Goal: Task Accomplishment & Management: Use online tool/utility

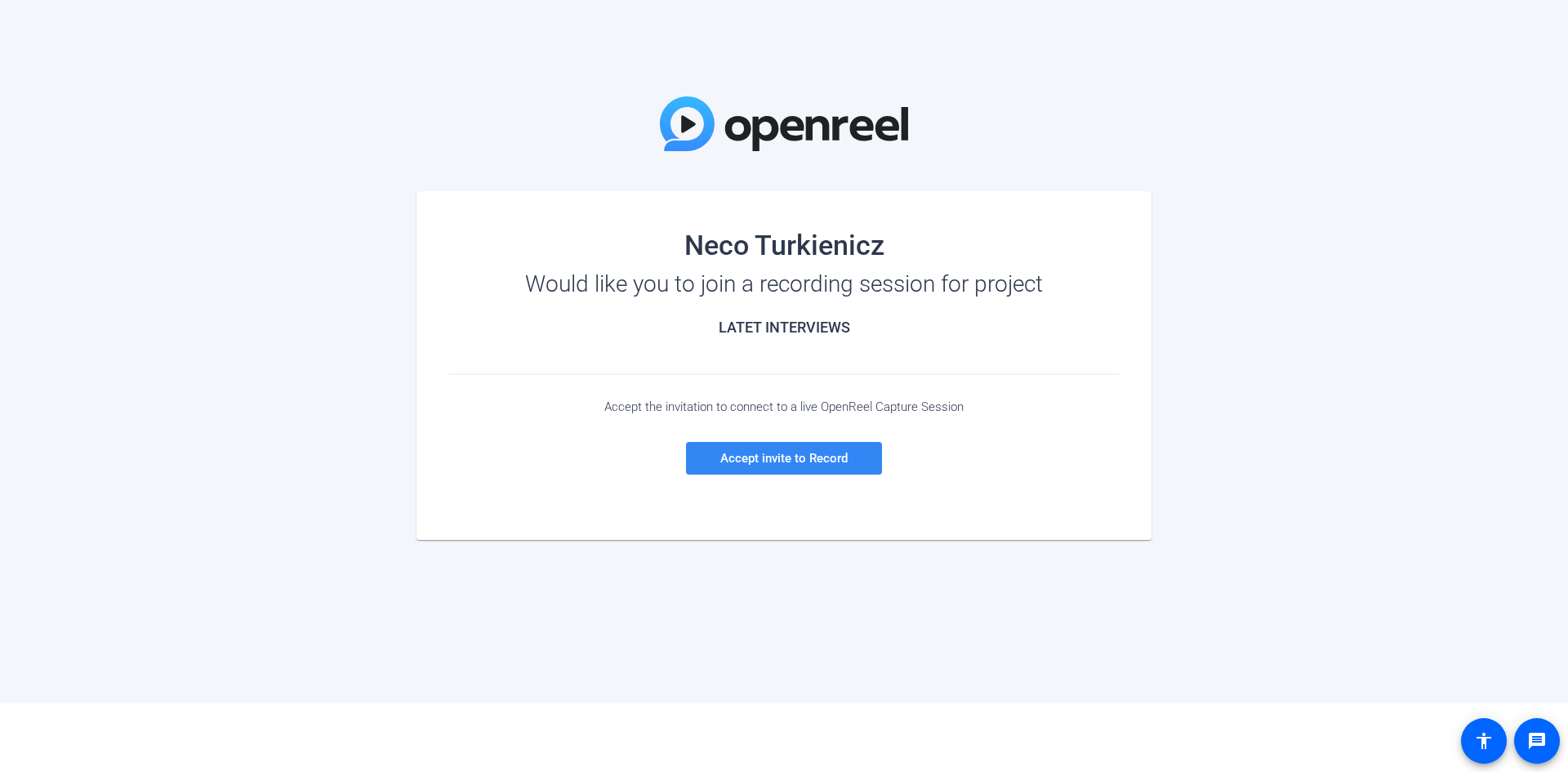
click at [771, 457] on span "Accept invite to Record" at bounding box center [784, 458] width 127 height 15
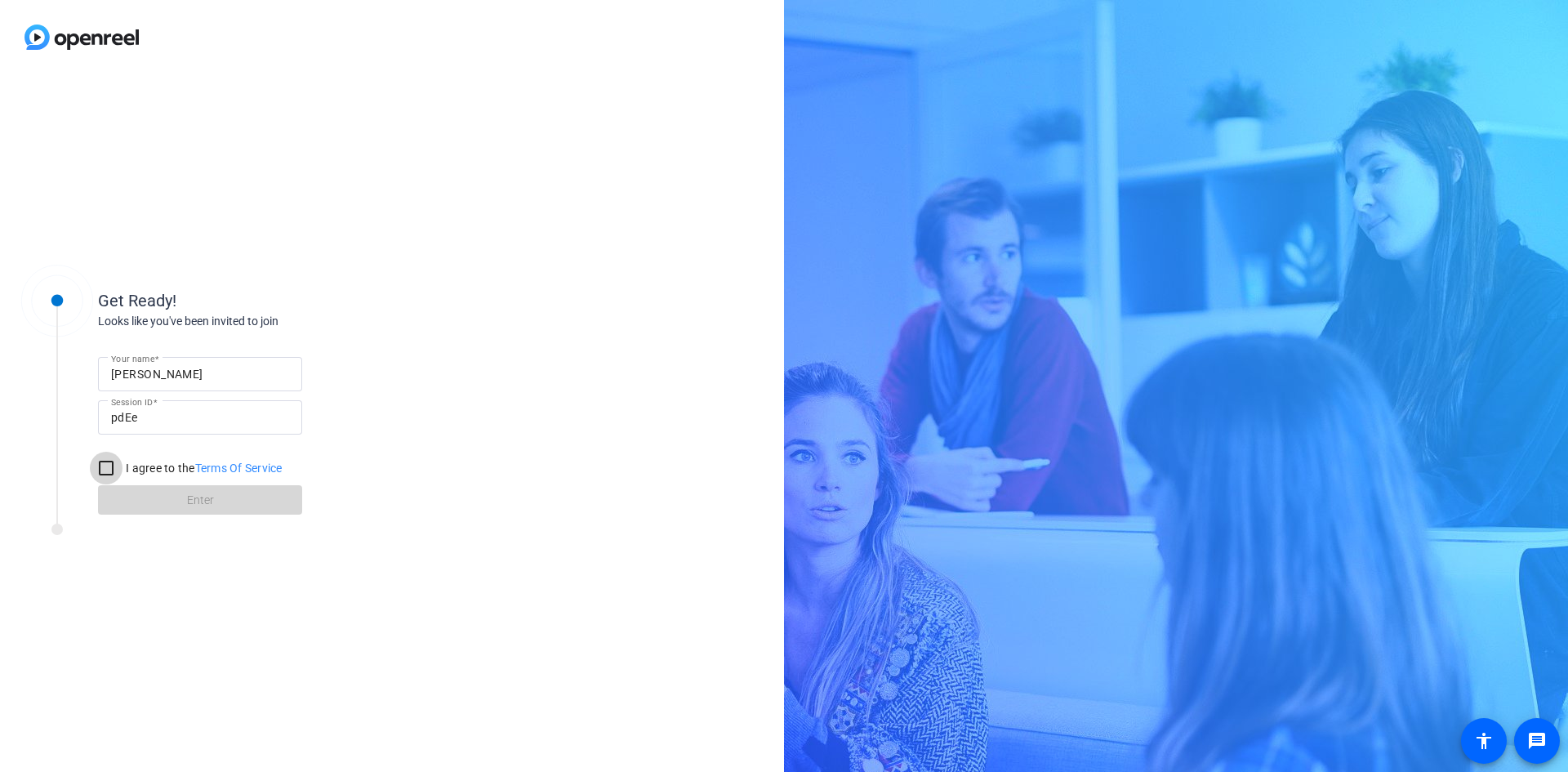
drag, startPoint x: 102, startPoint y: 466, endPoint x: 134, endPoint y: 490, distance: 40.0
click at [101, 468] on input "I agree to the Terms Of Service" at bounding box center [106, 468] width 33 height 33
checkbox input "true"
click at [209, 491] on span "Enter" at bounding box center [201, 500] width 27 height 17
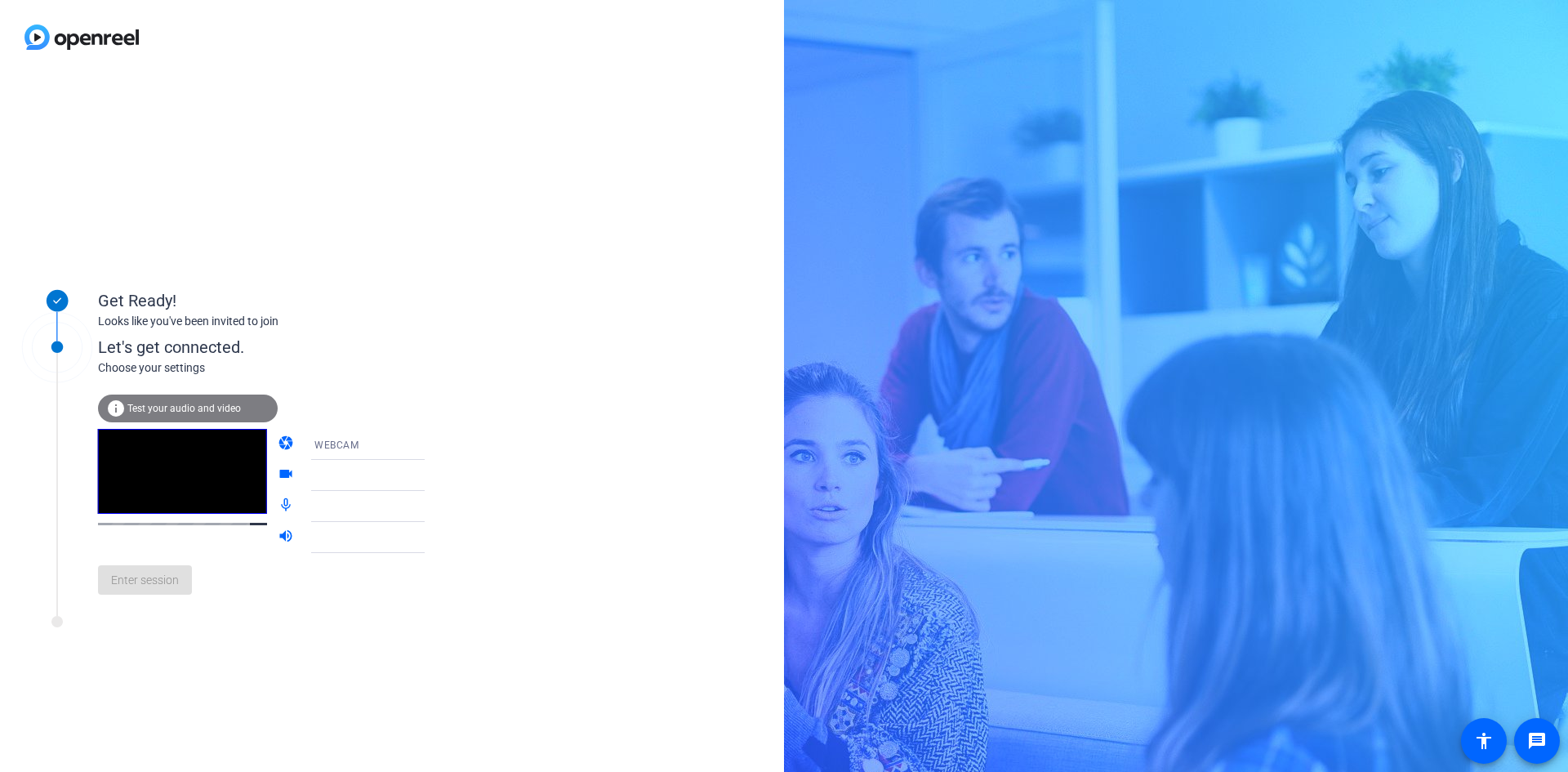
click at [384, 436] on div "WEBCAM" at bounding box center [375, 444] width 122 height 20
click at [421, 389] on div at bounding box center [784, 386] width 1568 height 772
drag, startPoint x: 328, startPoint y: 490, endPoint x: 341, endPoint y: 483, distance: 14.8
click at [331, 487] on div at bounding box center [379, 475] width 130 height 31
click at [359, 475] on div at bounding box center [375, 476] width 122 height 20
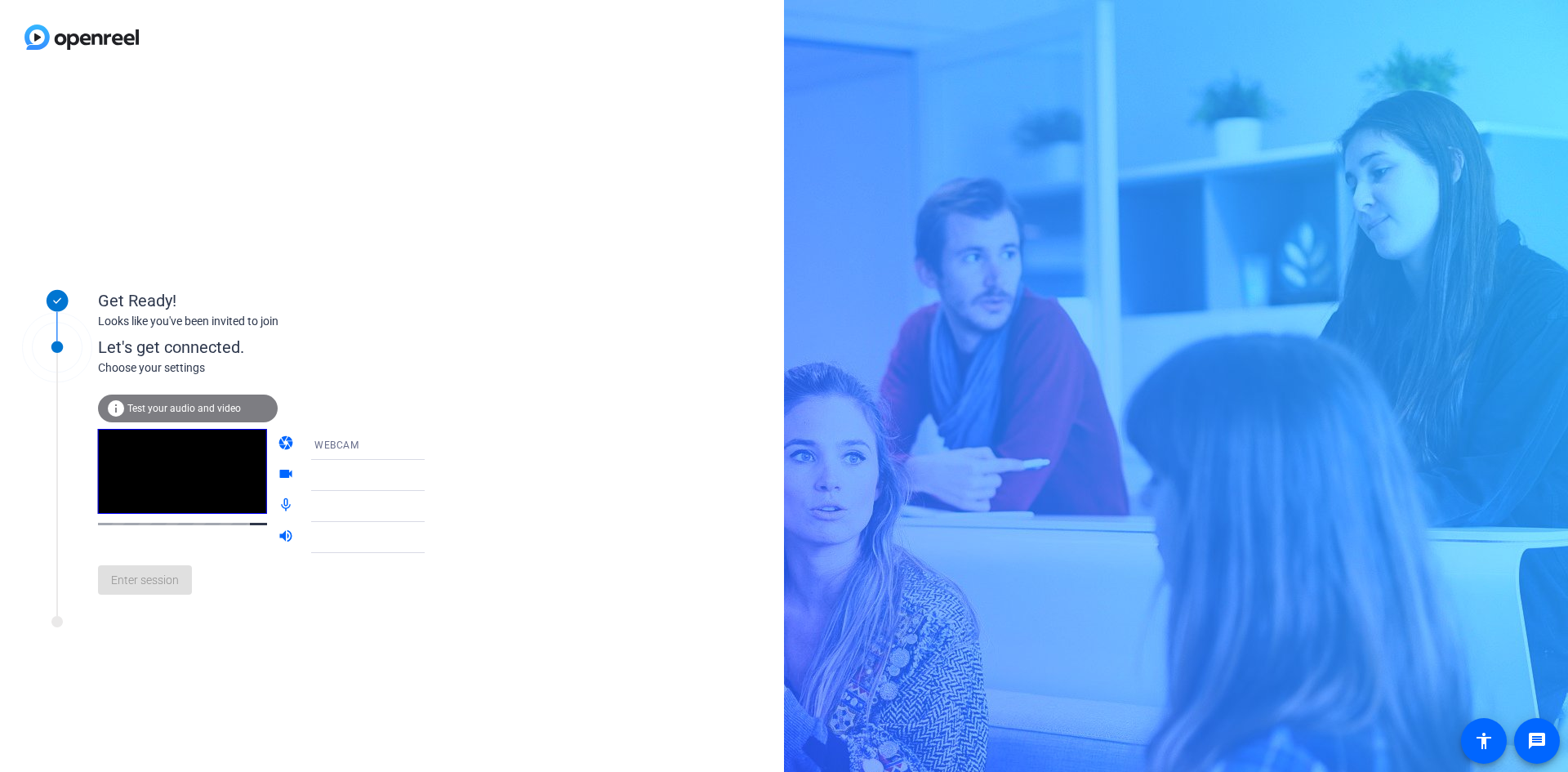
click at [431, 500] on icon at bounding box center [441, 507] width 20 height 20
click at [184, 128] on div "Get Ready! Looks like you've been invited to join Let's get connected. Choose y…" at bounding box center [391, 423] width 784 height 698
click at [622, 490] on div "Get Ready! Looks like you've been invited to join Let's get connected. Choose y…" at bounding box center [391, 423] width 784 height 698
drag, startPoint x: 151, startPoint y: 223, endPoint x: 176, endPoint y: 231, distance: 26.2
click at [151, 223] on div "Get Ready! Looks like you've been invited to join Let's get connected. Choose y…" at bounding box center [391, 423] width 784 height 698
